Goal: Transaction & Acquisition: Subscribe to service/newsletter

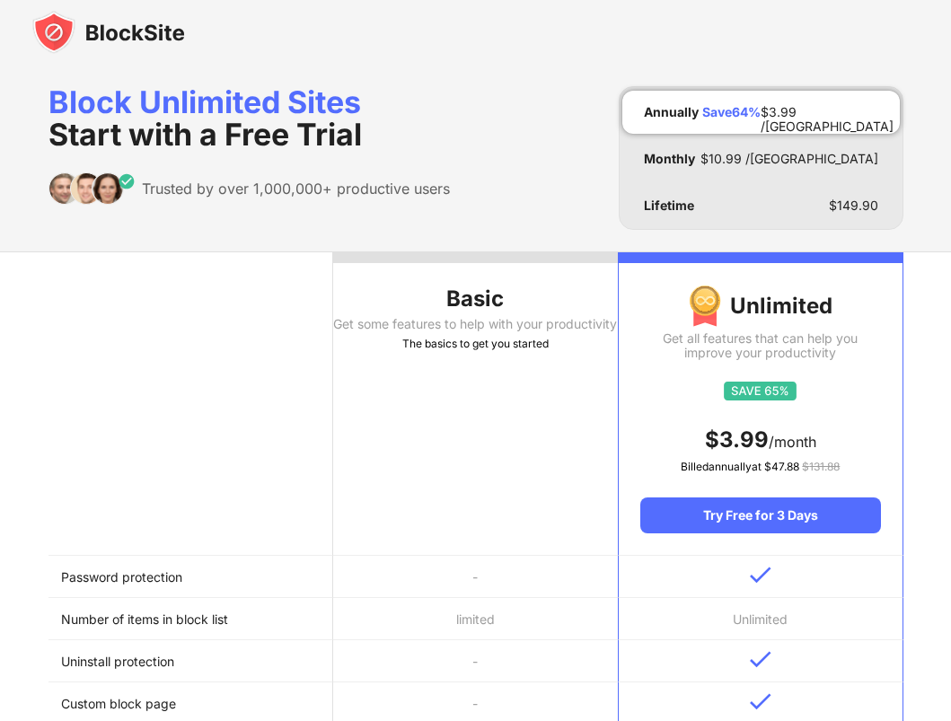
click at [453, 87] on div "Block Unlimited Sites Start with a Free Trial Trusted by over 1,000,000+ produc…" at bounding box center [475, 158] width 855 height 144
click at [119, 33] on img at bounding box center [108, 32] width 153 height 43
